Goal: Task Accomplishment & Management: Manage account settings

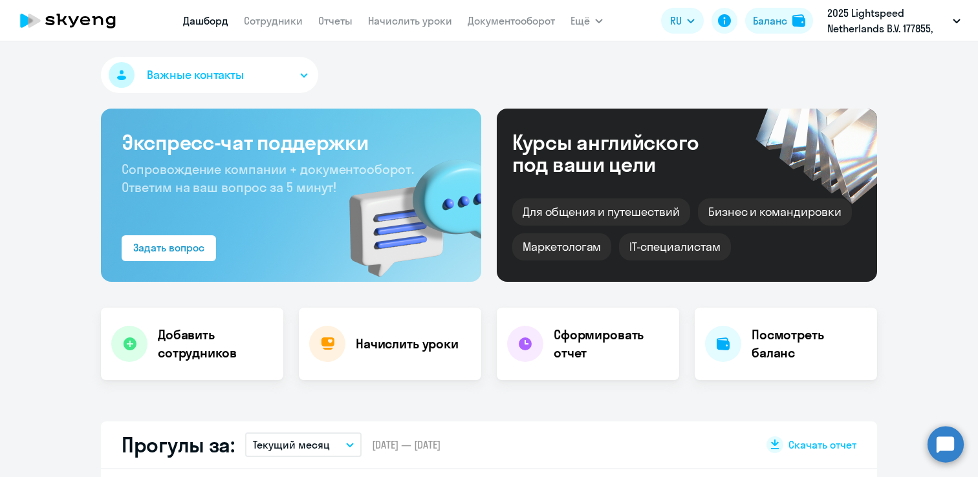
select select "30"
click at [281, 21] on link "Сотрудники" at bounding box center [273, 20] width 59 height 13
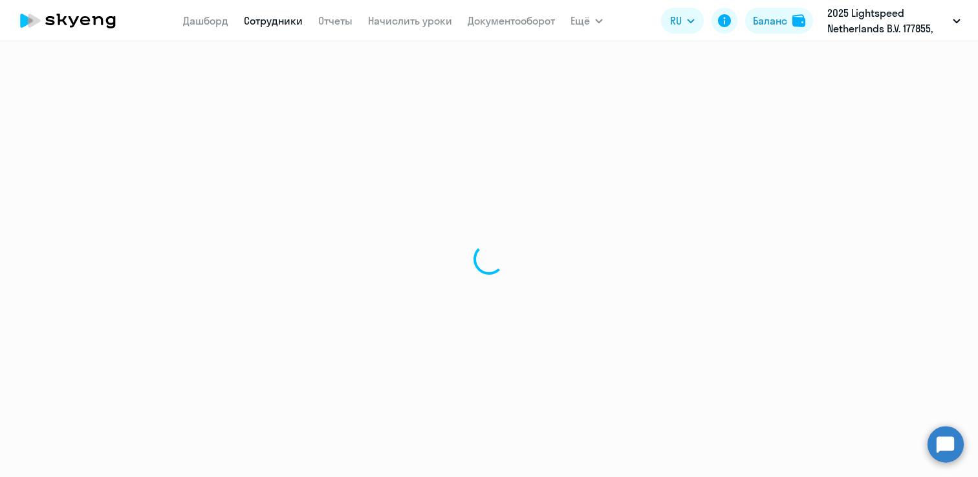
select select "30"
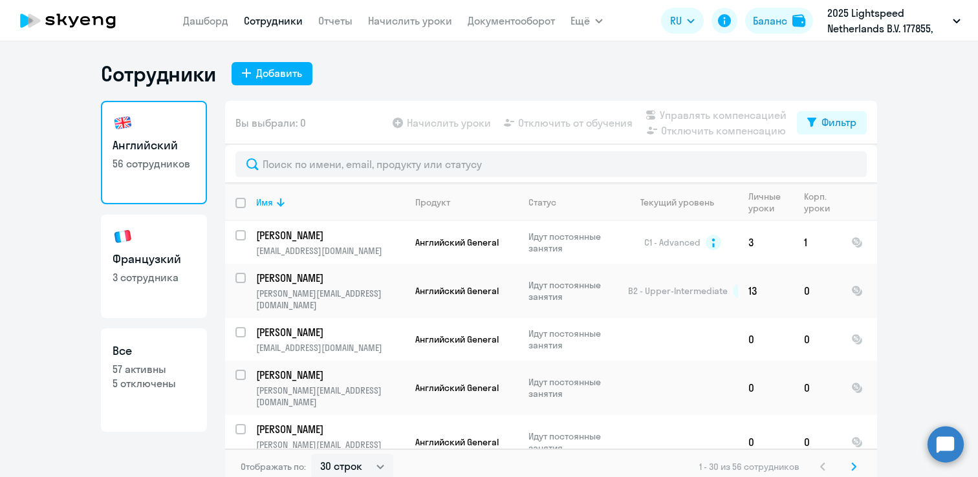
click at [162, 245] on link "Французкий 3 сотрудника" at bounding box center [154, 267] width 106 height 104
select select "30"
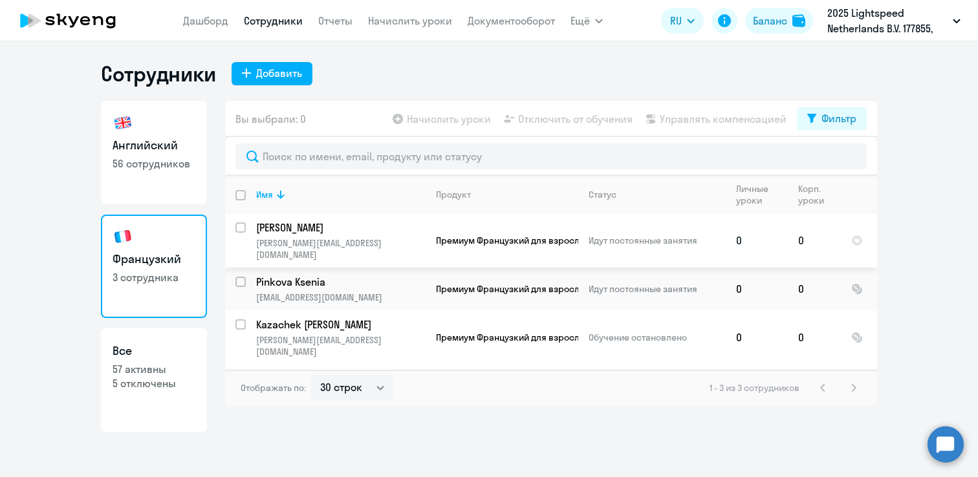
click at [829, 241] on td "0" at bounding box center [814, 241] width 53 height 54
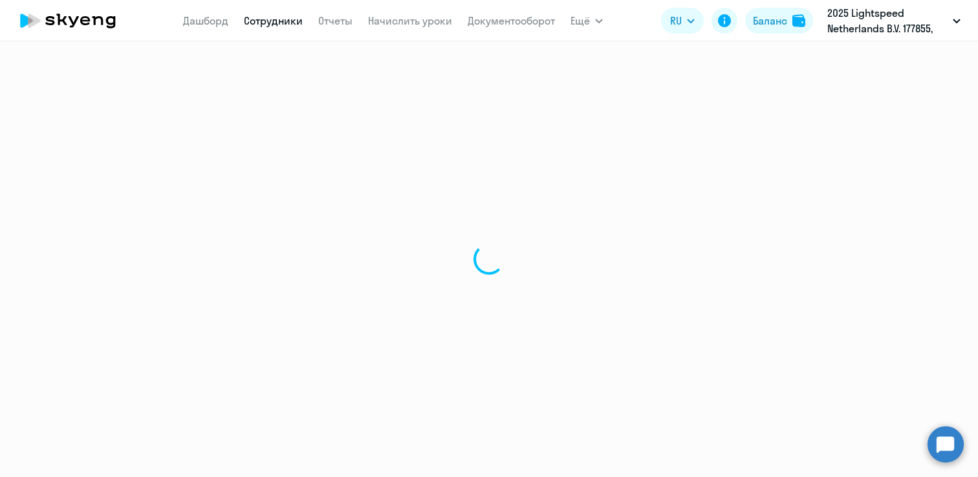
select select "english"
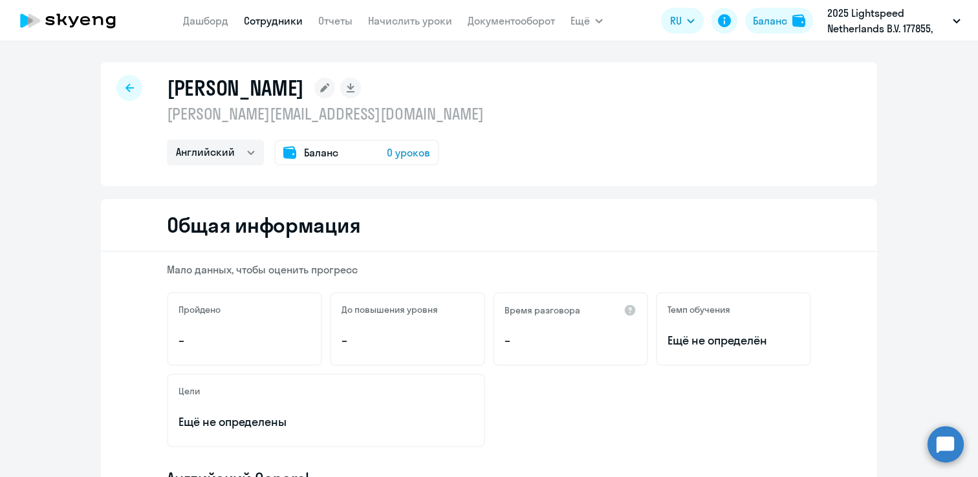
select select "30"
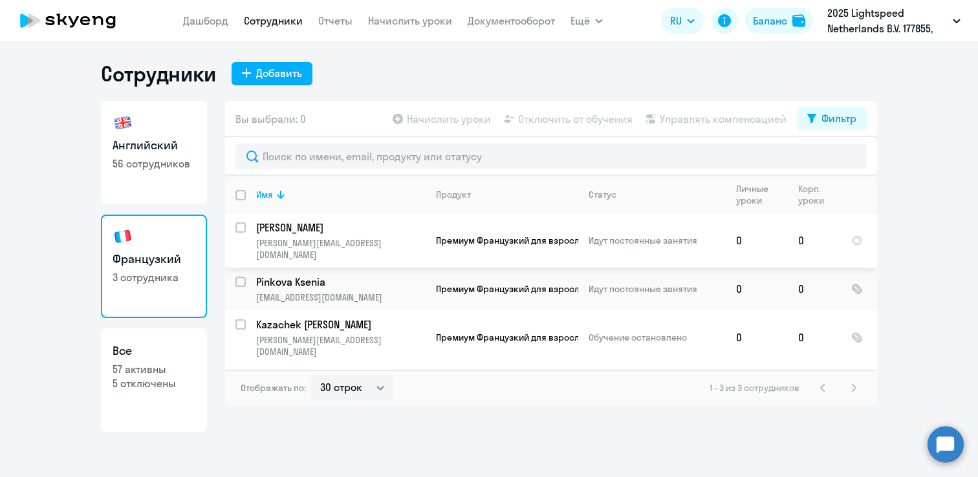
click at [244, 226] on input "select row 42767201" at bounding box center [249, 236] width 26 height 26
checkbox input "true"
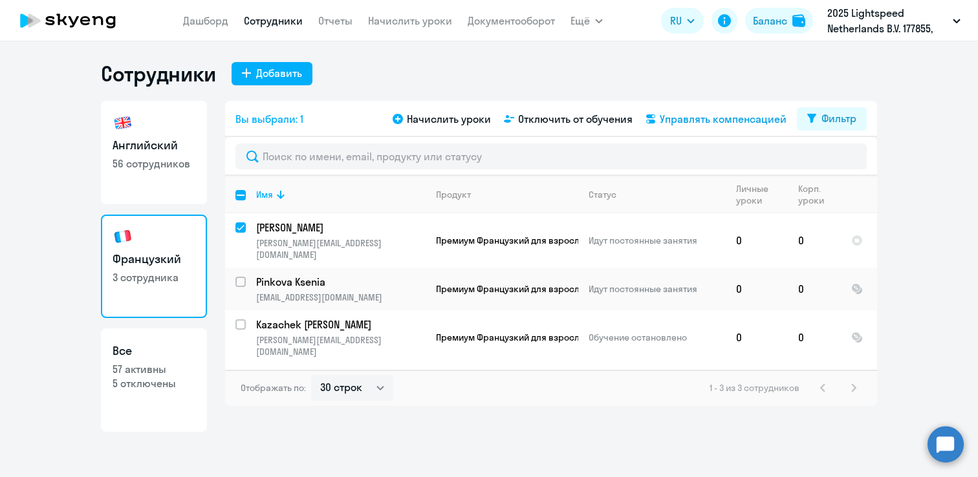
click at [683, 117] on span "Управлять компенсацией" at bounding box center [723, 119] width 127 height 16
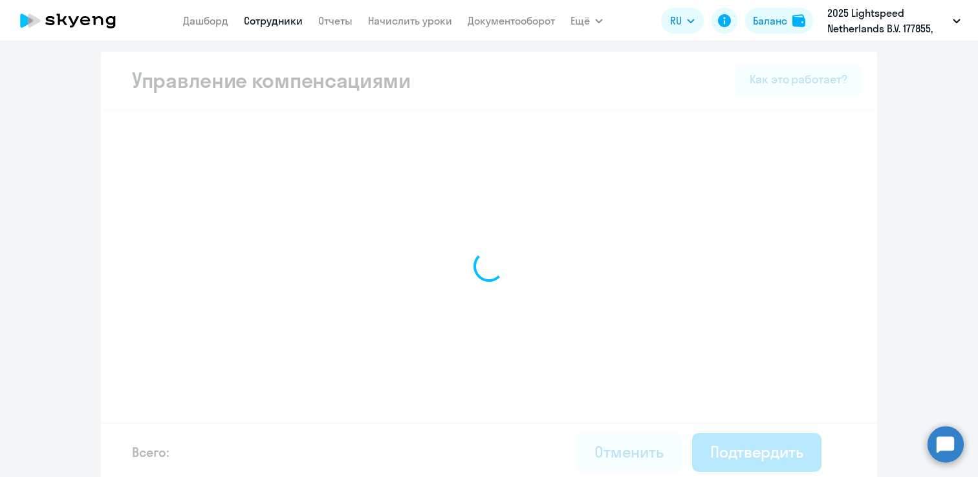
select select "MONTHLY"
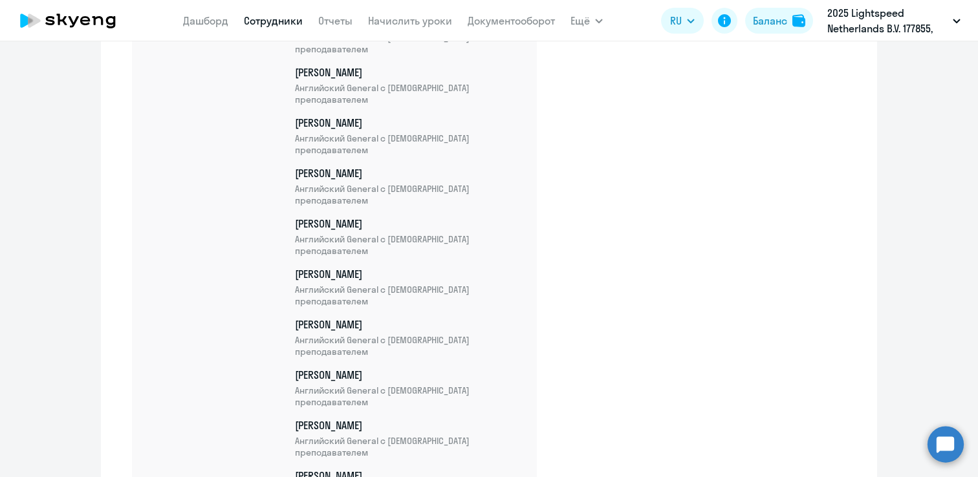
scroll to position [3181, 0]
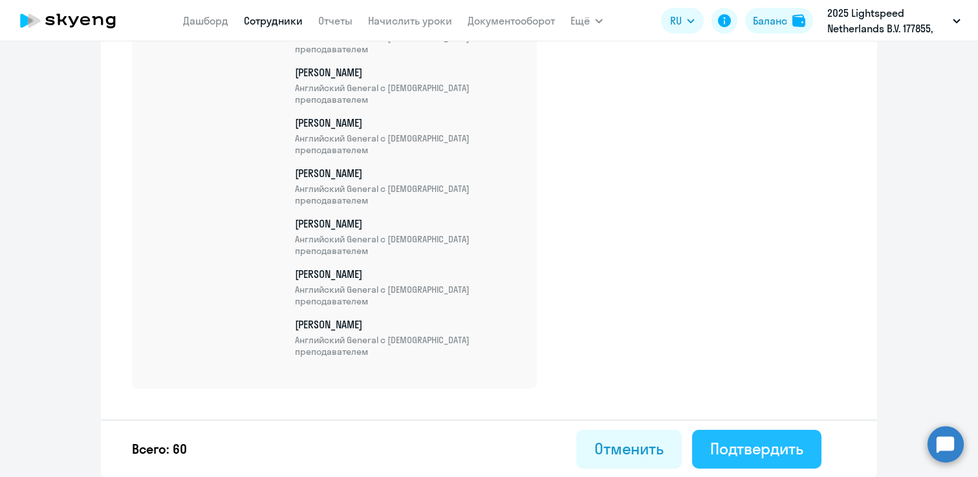
click at [783, 457] on div "Подтвердить" at bounding box center [756, 449] width 93 height 21
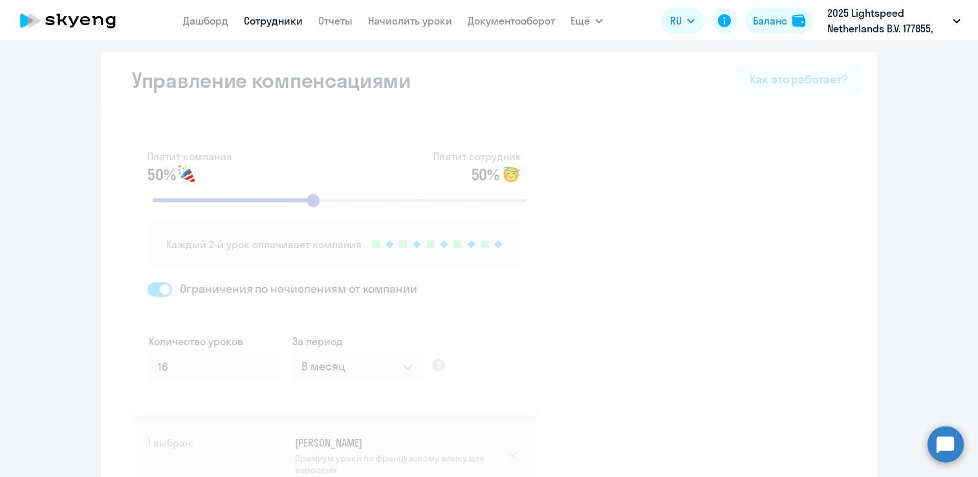
select select "30"
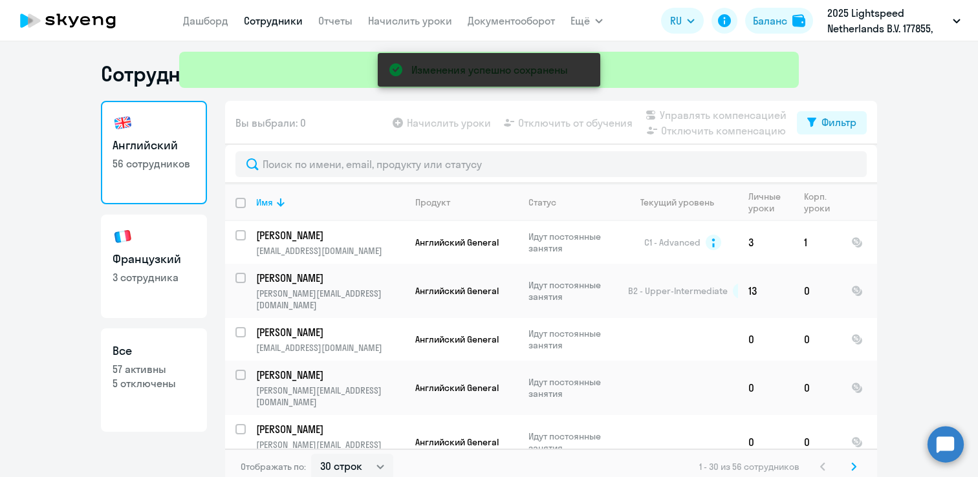
click at [189, 278] on p "3 сотрудника" at bounding box center [154, 277] width 83 height 14
select select "30"
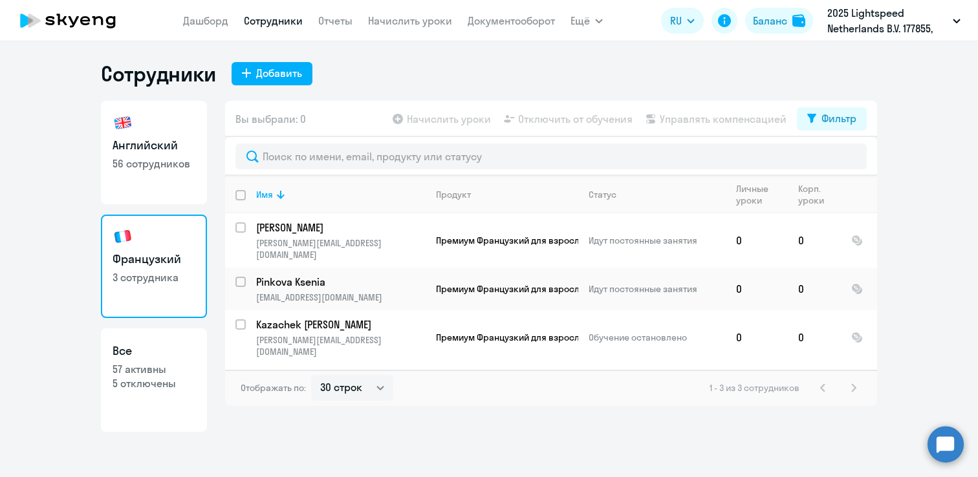
click at [162, 169] on p "56 сотрудников" at bounding box center [154, 164] width 83 height 14
select select "30"
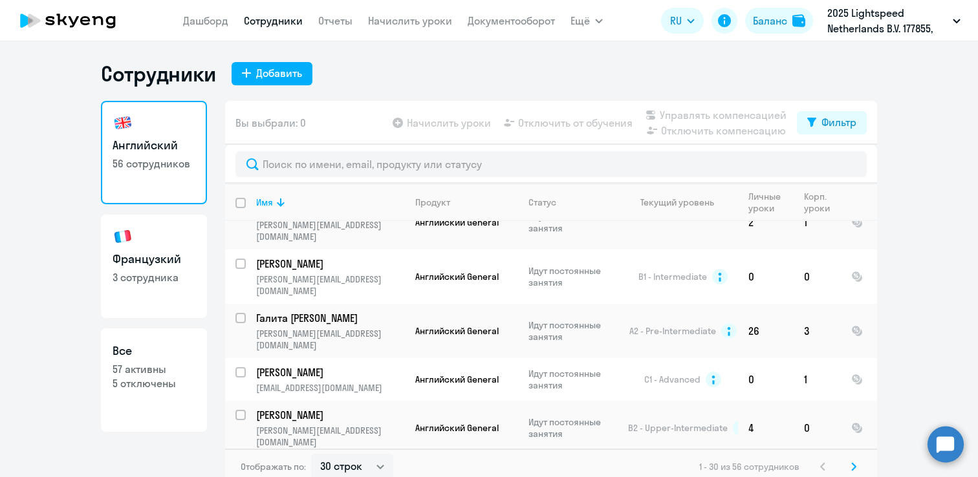
scroll to position [1143, 0]
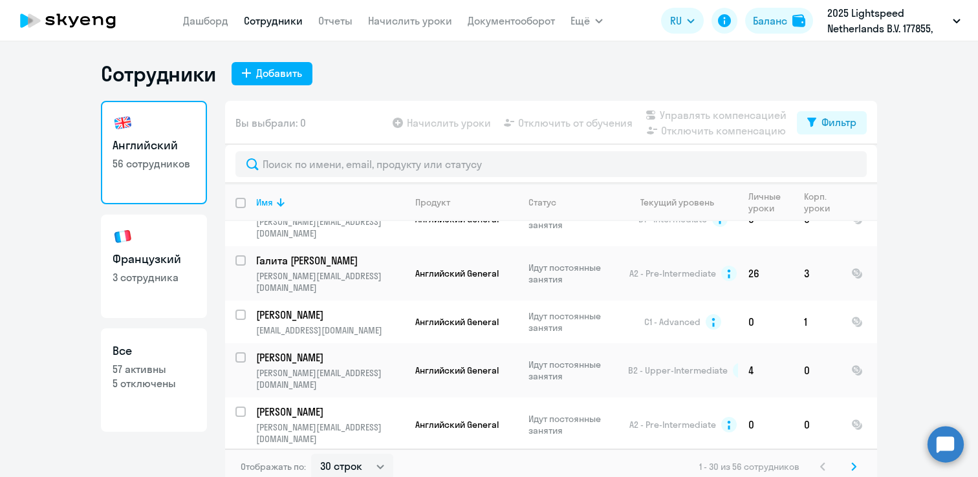
checkbox input "true"
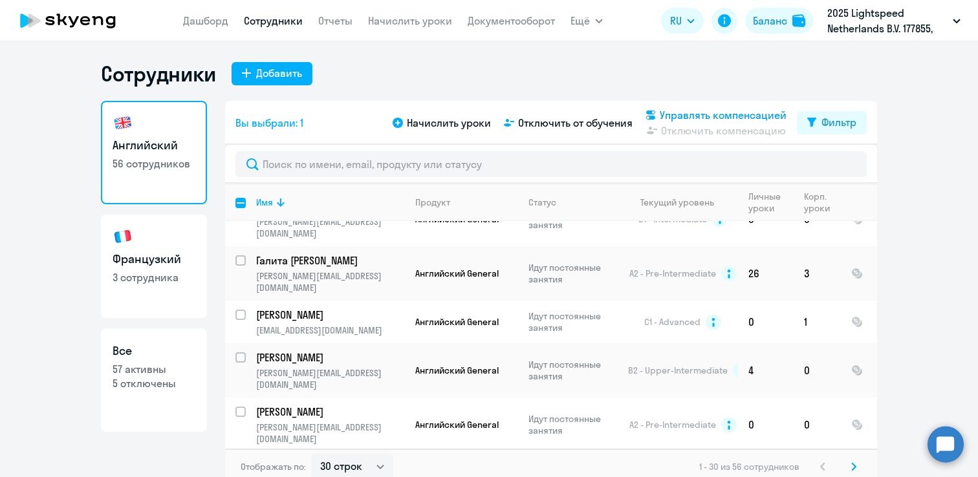
click at [719, 107] on span "Управлять компенсацией" at bounding box center [723, 115] width 127 height 16
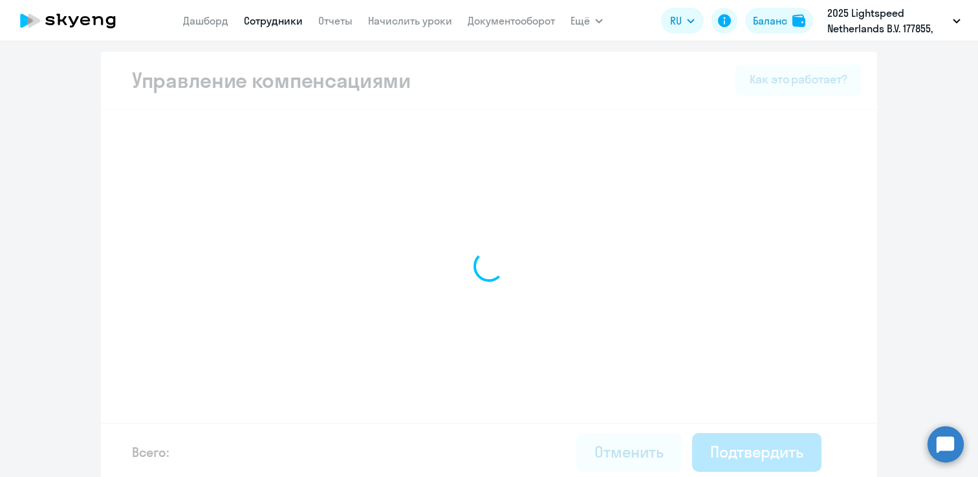
select select "MONTHLY"
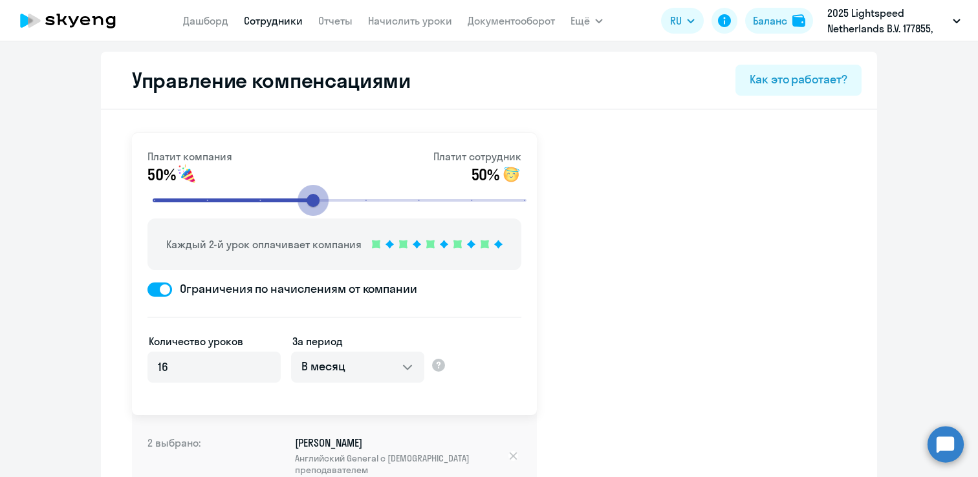
click at [315, 199] on input "range" at bounding box center [339, 200] width 401 height 28
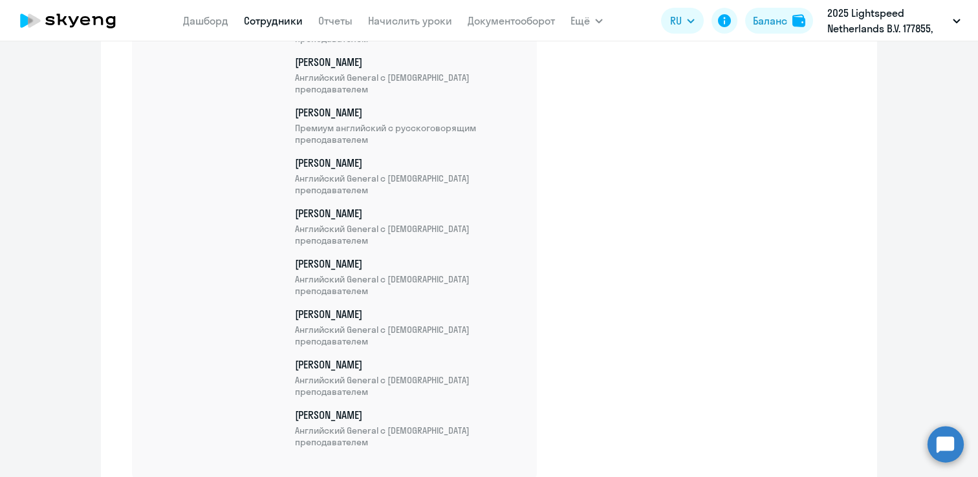
scroll to position [3282, 0]
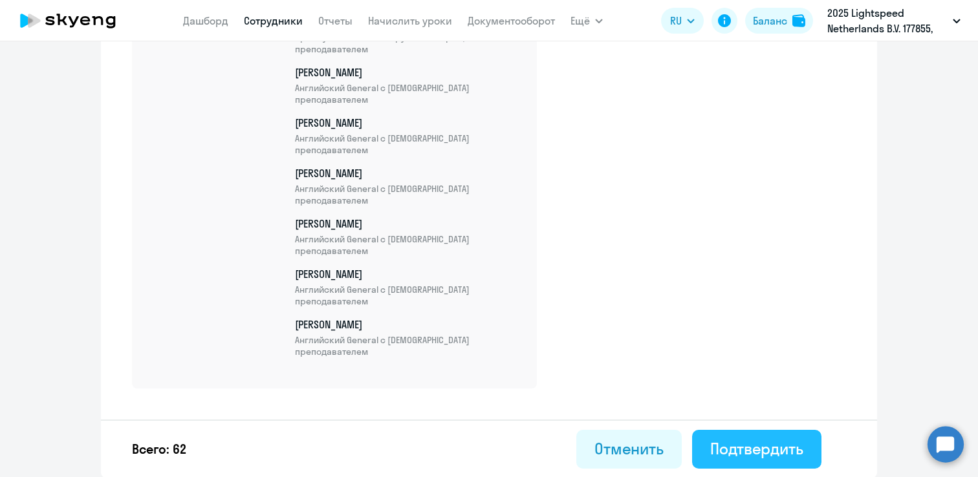
click at [750, 459] on button "Подтвердить" at bounding box center [756, 449] width 129 height 39
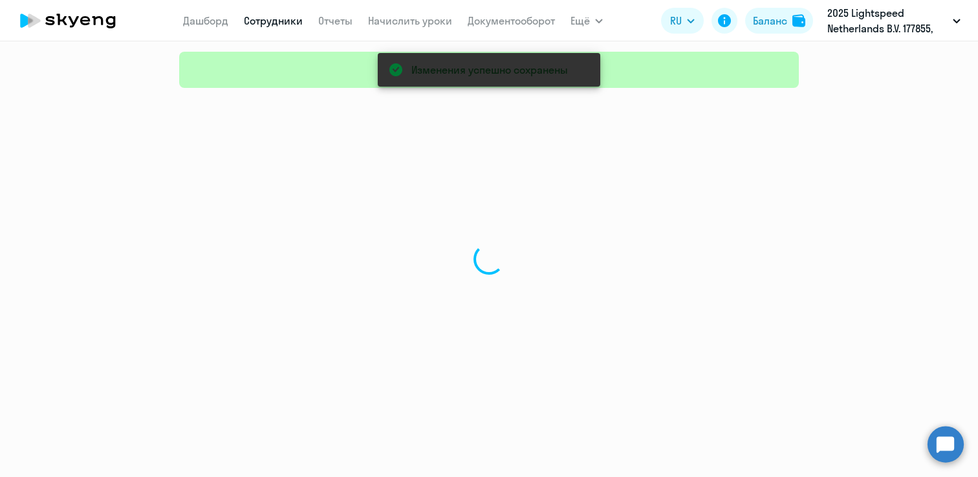
select select "30"
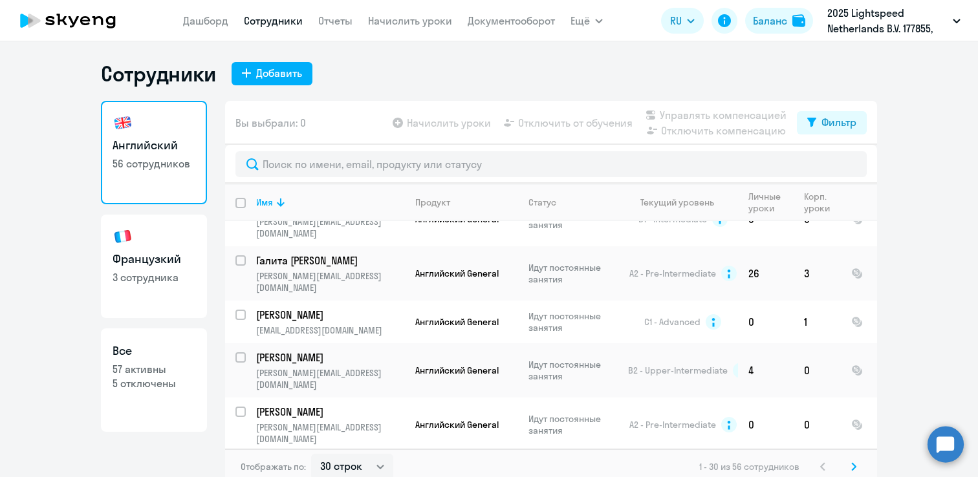
scroll to position [8, 0]
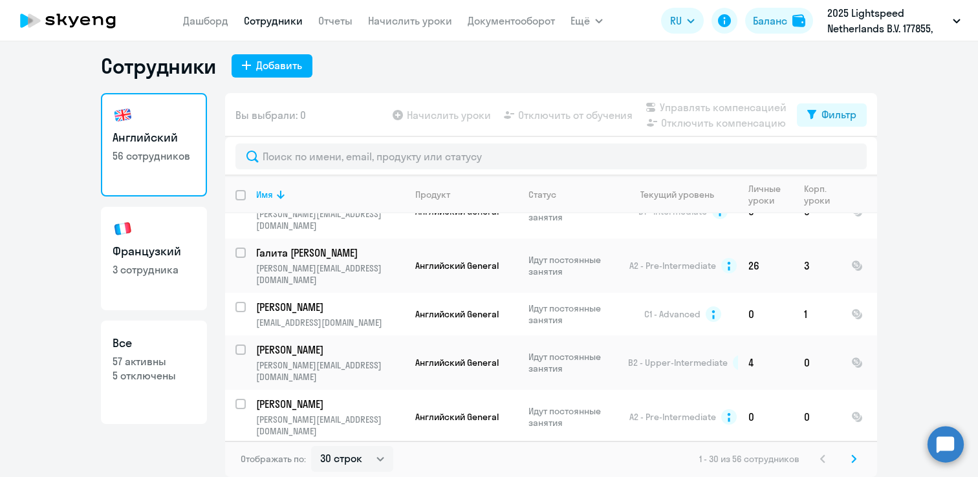
click at [853, 458] on icon at bounding box center [854, 458] width 4 height 7
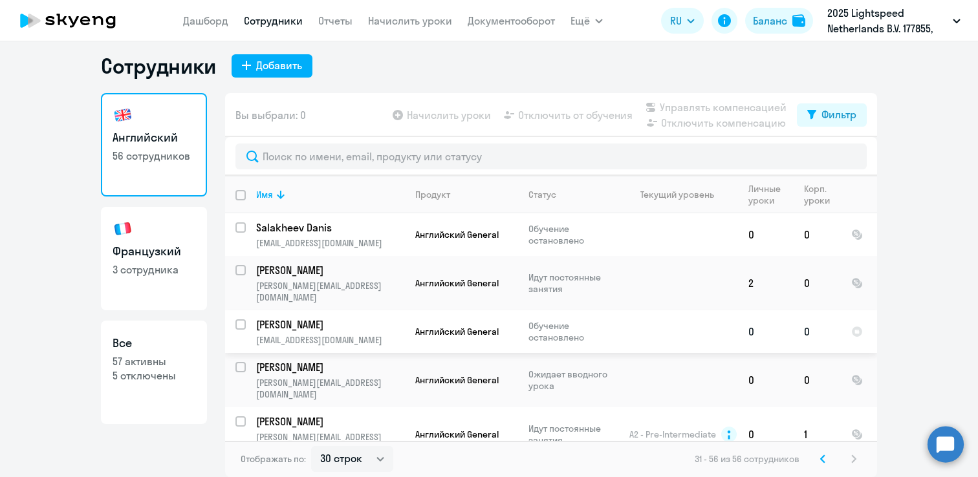
click at [238, 320] on input "select row 37238331" at bounding box center [249, 333] width 26 height 26
checkbox input "true"
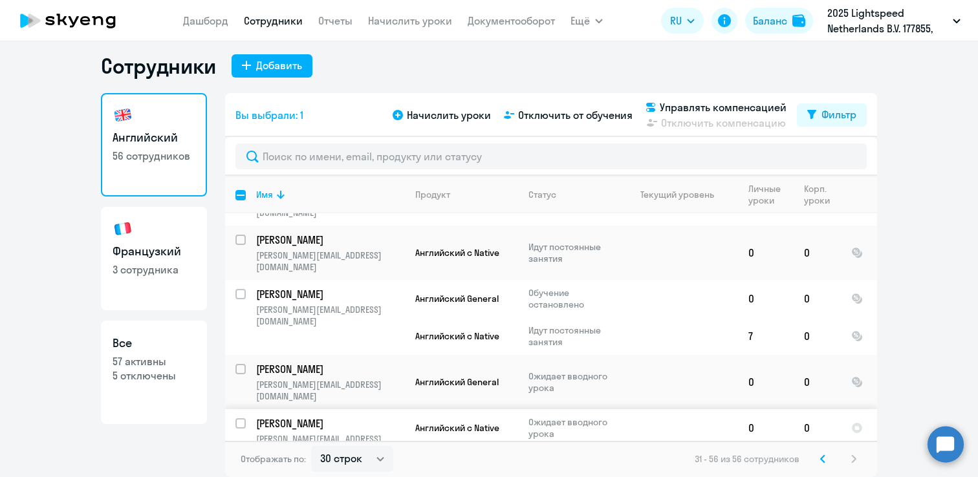
scroll to position [448, 0]
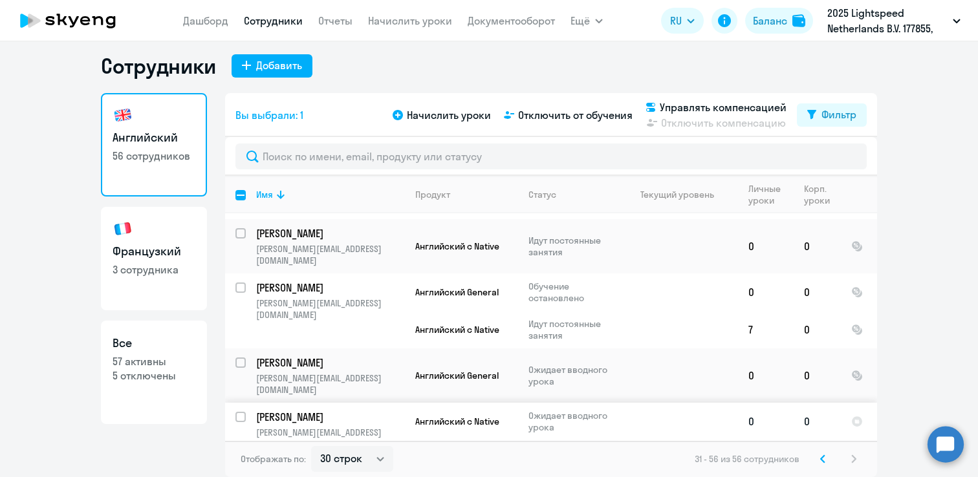
click at [239, 412] on input "select row 42744487" at bounding box center [249, 425] width 26 height 26
checkbox input "true"
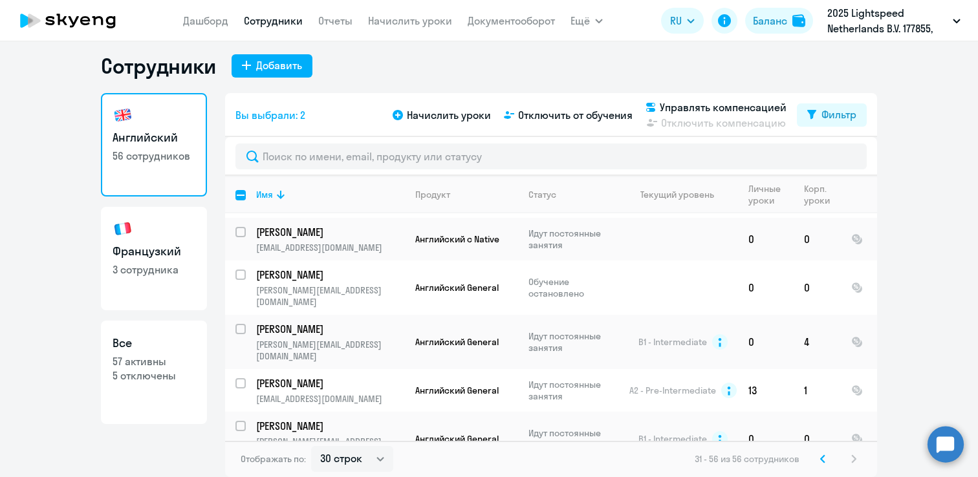
scroll to position [1005, 0]
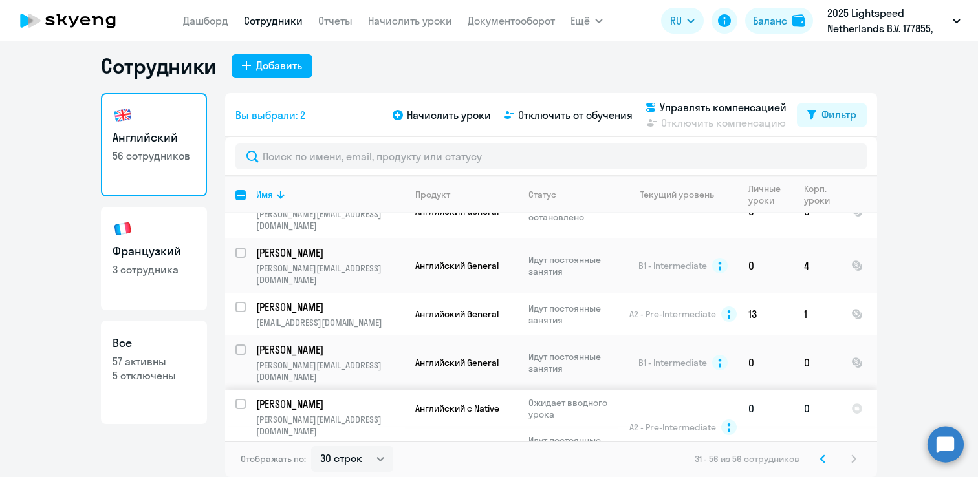
click at [241, 399] on input "select row 10721070" at bounding box center [249, 412] width 26 height 26
checkbox input "true"
click at [719, 111] on span "Управлять компенсацией" at bounding box center [723, 108] width 127 height 16
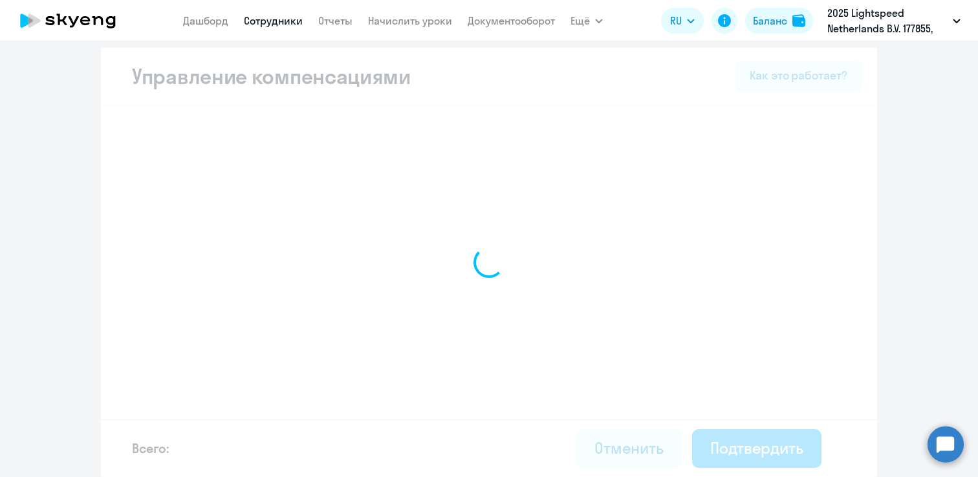
scroll to position [4, 0]
select select "MONTHLY"
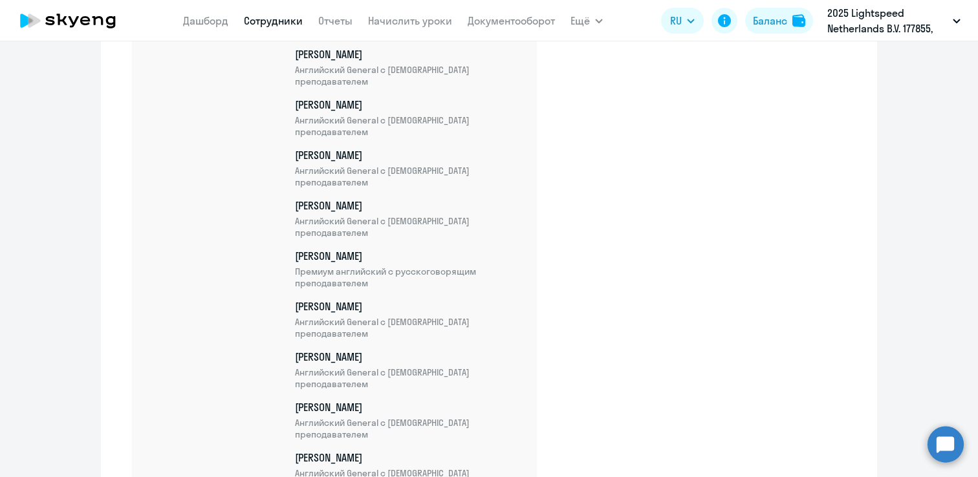
scroll to position [3484, 0]
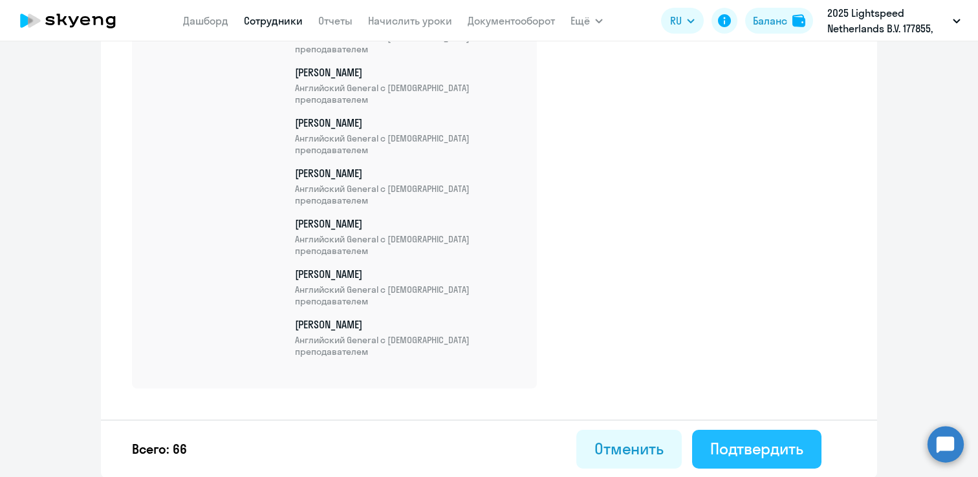
click at [743, 443] on div "Подтвердить" at bounding box center [756, 449] width 93 height 21
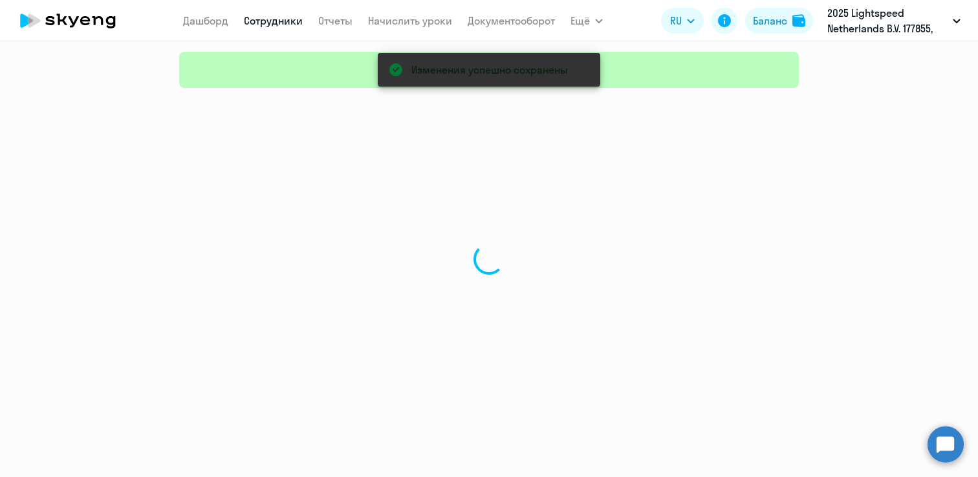
select select "30"
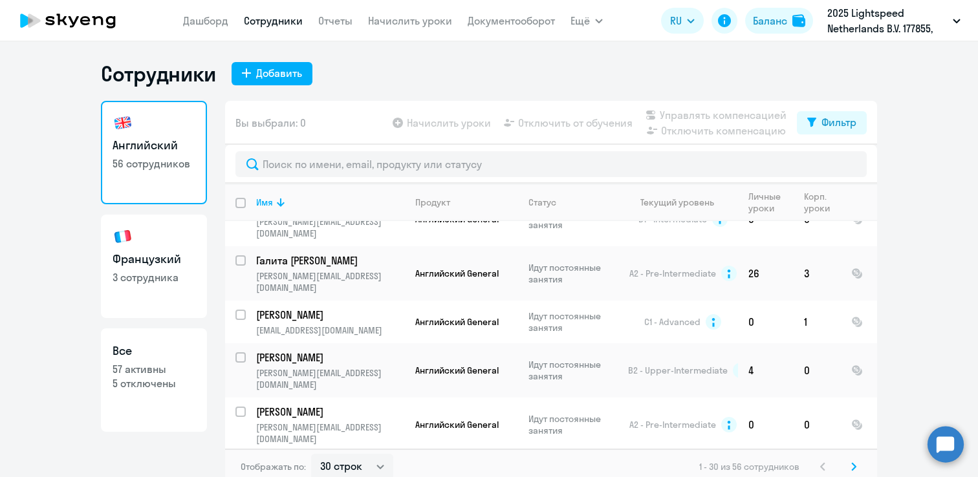
scroll to position [8, 0]
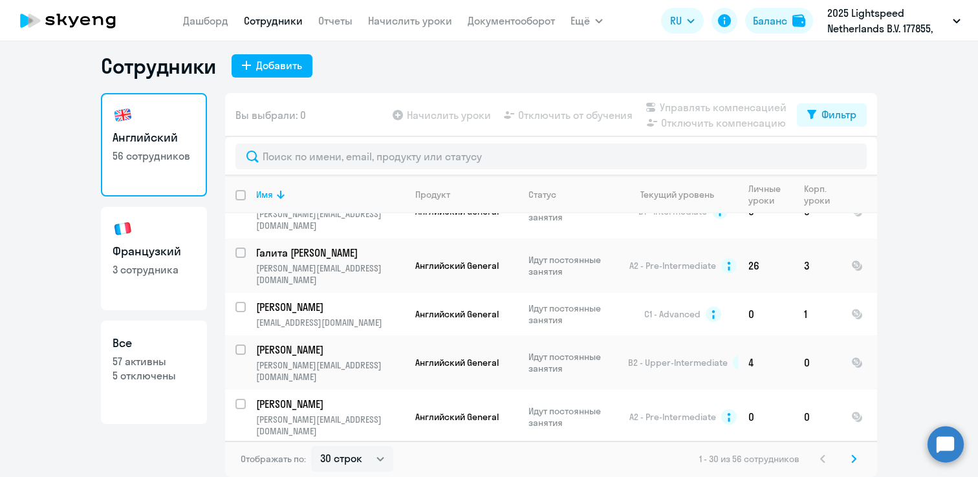
click at [855, 464] on svg-icon at bounding box center [854, 460] width 16 height 16
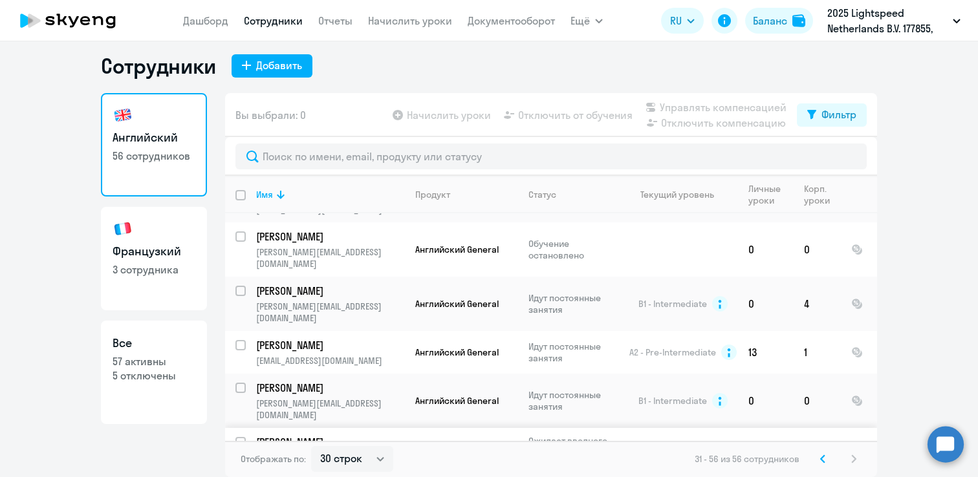
scroll to position [1005, 0]
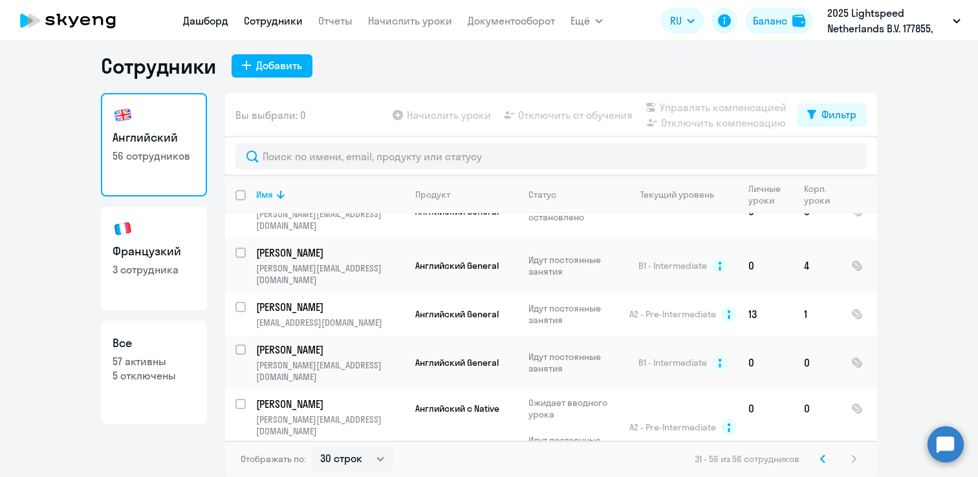
click at [191, 24] on link "Дашборд" at bounding box center [205, 20] width 45 height 13
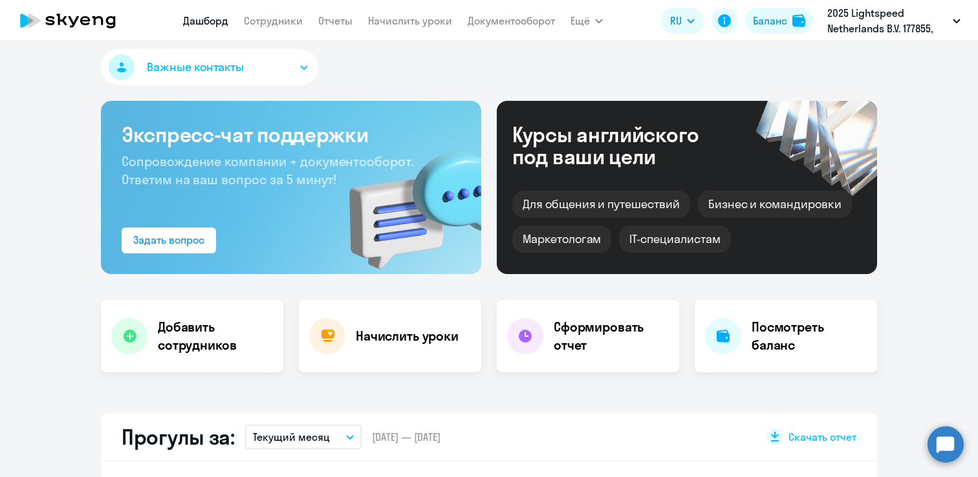
select select "30"
